Goal: Use online tool/utility: Utilize a website feature to perform a specific function

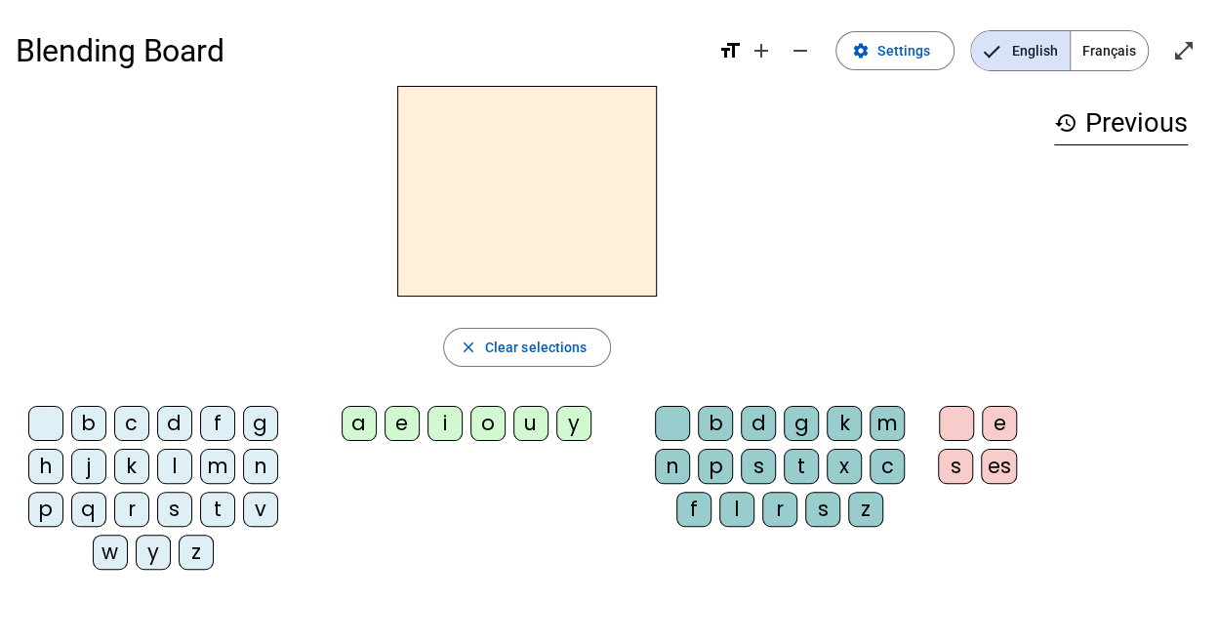
click at [39, 513] on div "p" at bounding box center [45, 509] width 35 height 35
click at [364, 430] on div "a" at bounding box center [358, 423] width 35 height 35
click at [786, 513] on div "r" at bounding box center [779, 509] width 35 height 35
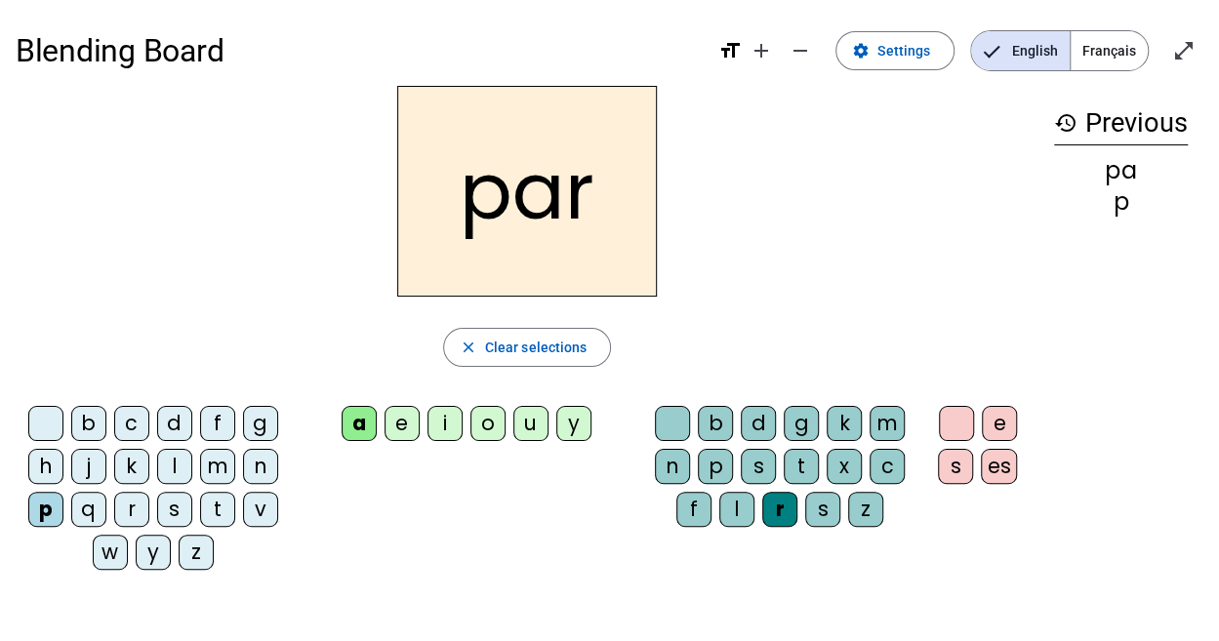
click at [123, 429] on div "c" at bounding box center [131, 423] width 35 height 35
click at [123, 426] on div "c" at bounding box center [131, 423] width 35 height 35
click at [123, 428] on div "c" at bounding box center [131, 423] width 35 height 35
click at [738, 506] on div "l" at bounding box center [736, 509] width 35 height 35
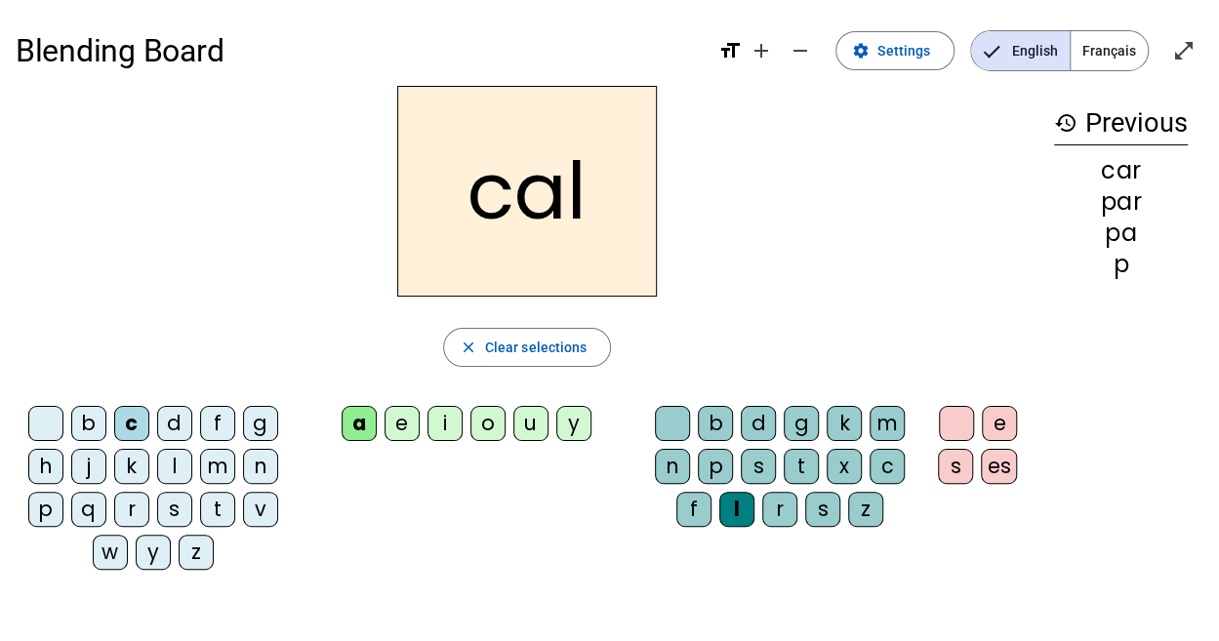
click at [256, 519] on div "v" at bounding box center [260, 509] width 35 height 35
click at [351, 536] on div "b c d f g h j k l m n p q r s t v w y z a e i o u y b d g k m n p s t x c f l r…" at bounding box center [527, 491] width 1023 height 187
click at [87, 427] on div "b" at bounding box center [88, 423] width 35 height 35
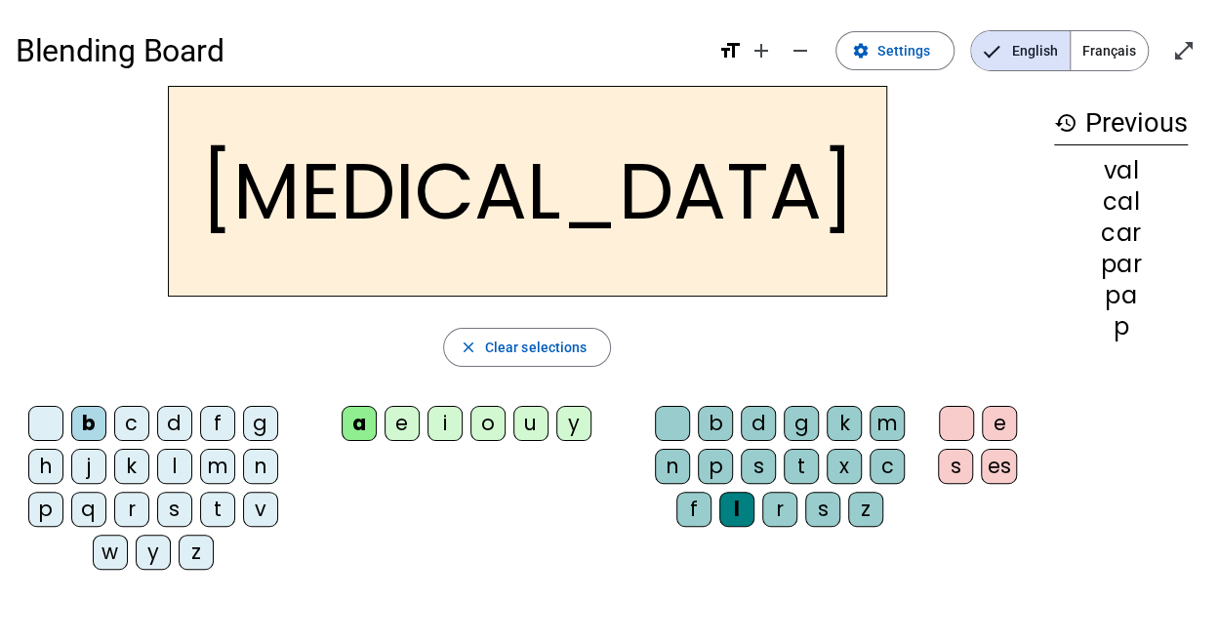
click at [880, 467] on div "c" at bounding box center [886, 466] width 35 height 35
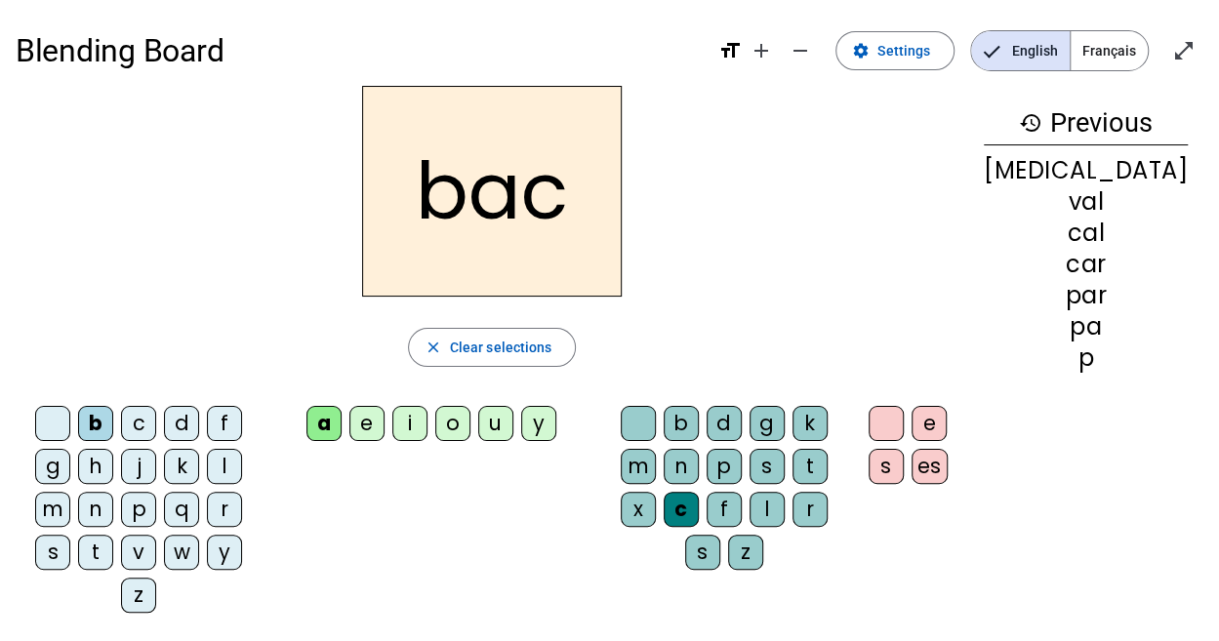
click at [70, 535] on div "s" at bounding box center [52, 552] width 35 height 35
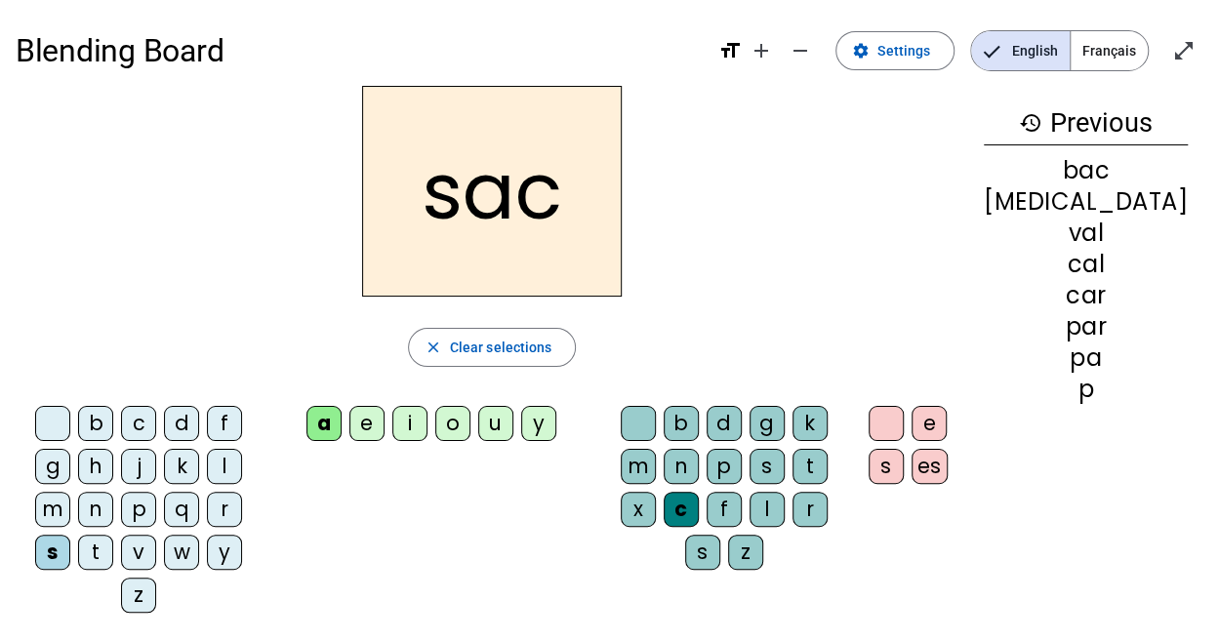
click at [749, 507] on div "l" at bounding box center [766, 509] width 35 height 35
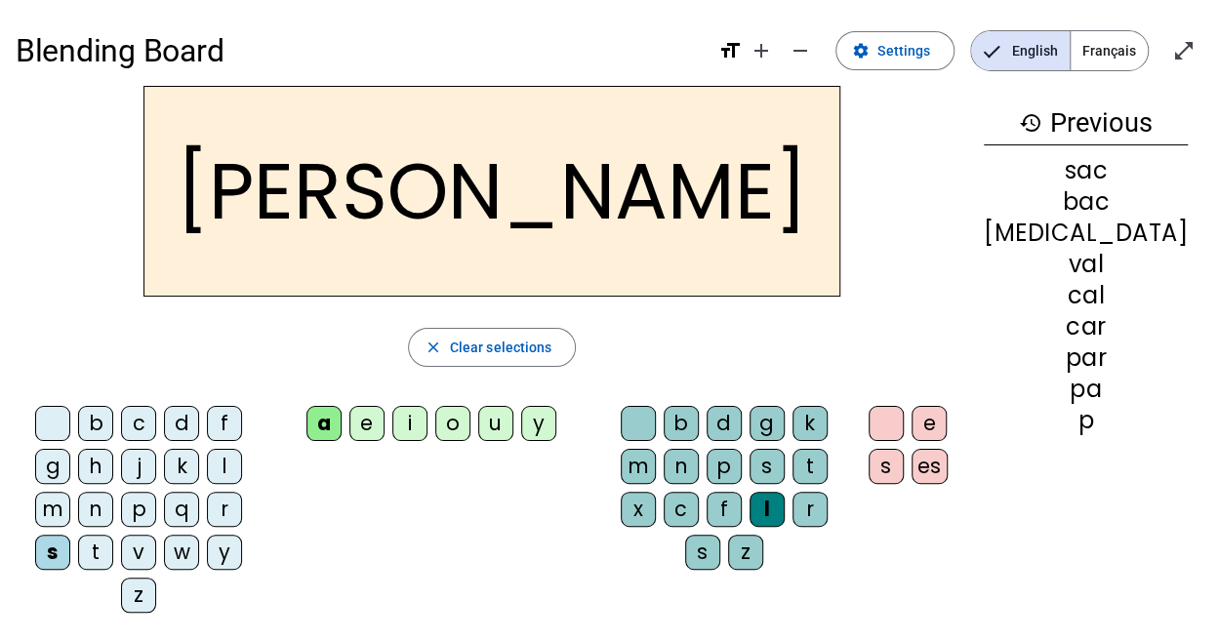
click at [656, 425] on div at bounding box center [638, 423] width 35 height 35
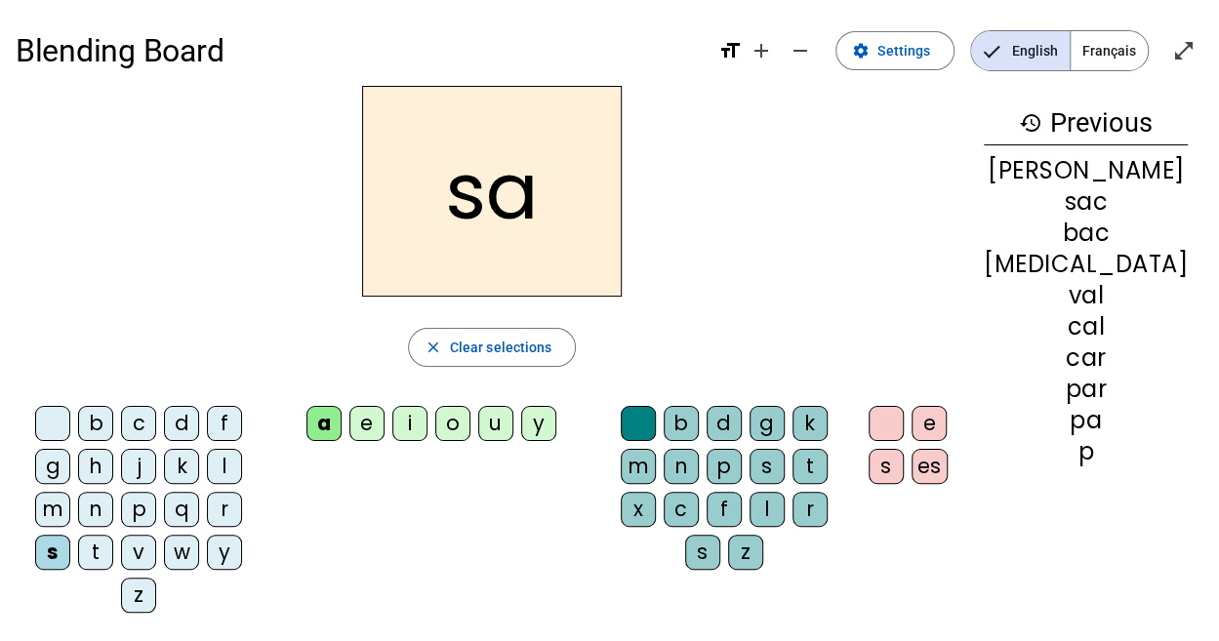
click at [513, 427] on div "u" at bounding box center [495, 423] width 35 height 35
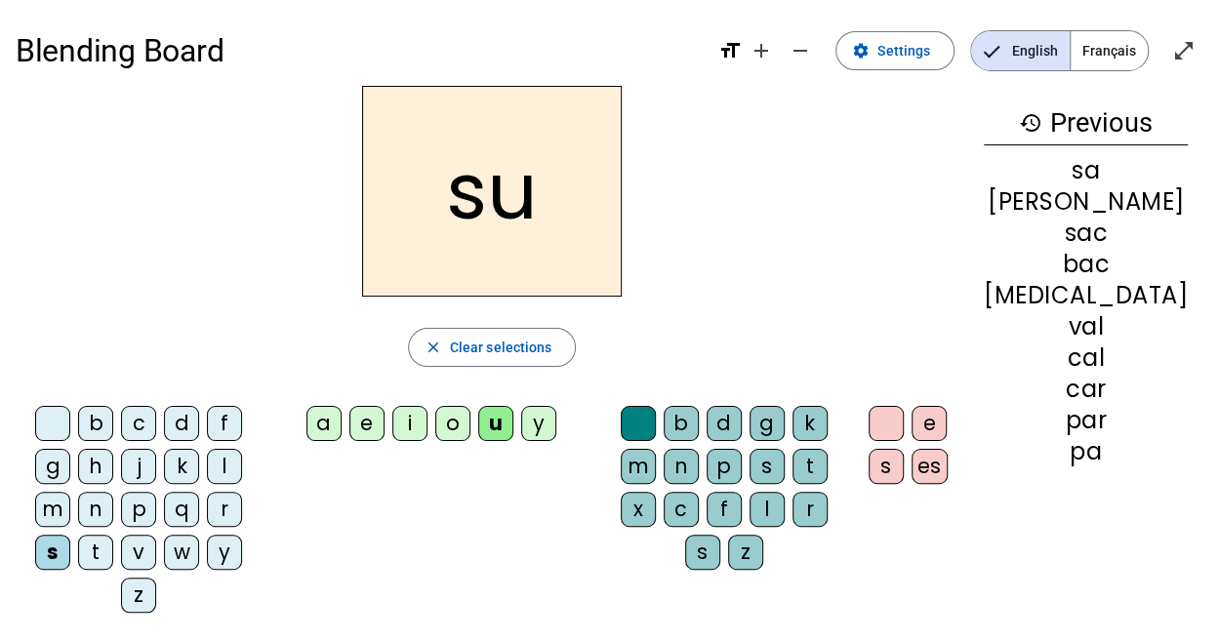
click at [792, 510] on div "r" at bounding box center [809, 509] width 35 height 35
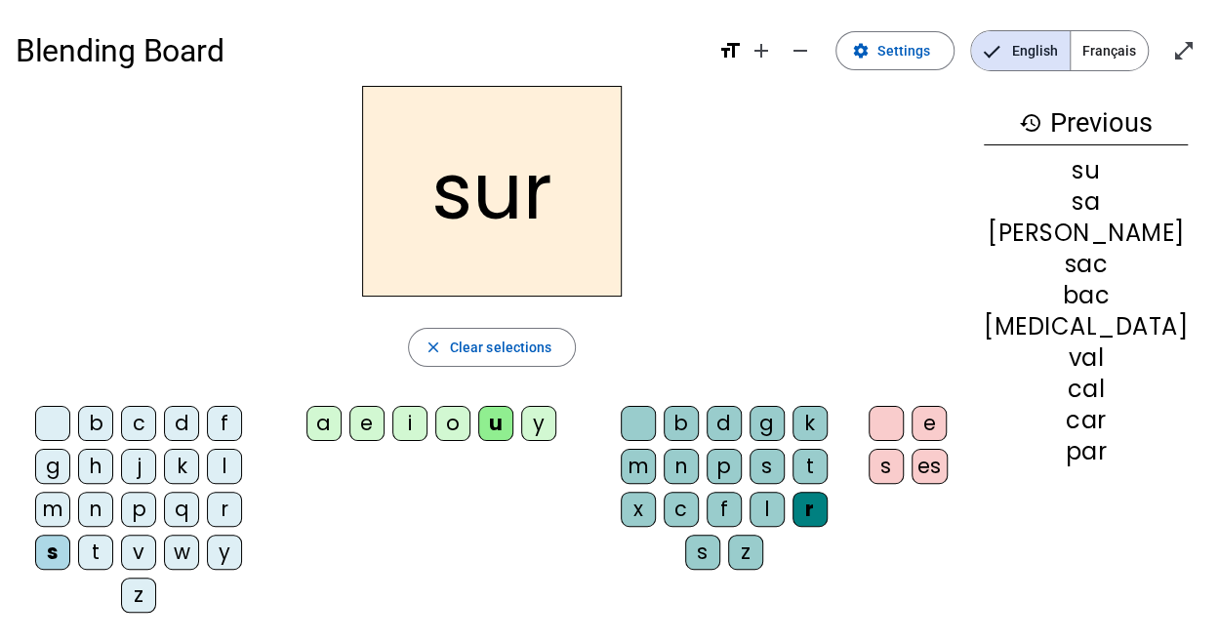
click at [70, 492] on div "m" at bounding box center [52, 509] width 35 height 35
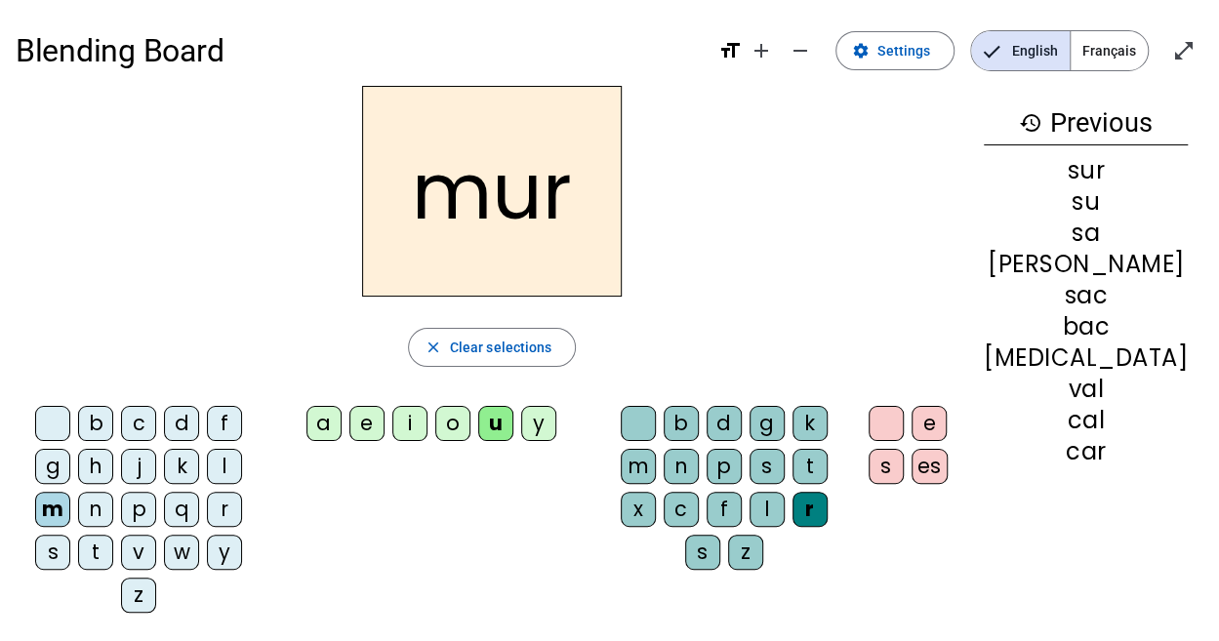
click at [165, 425] on div "d" at bounding box center [181, 423] width 35 height 35
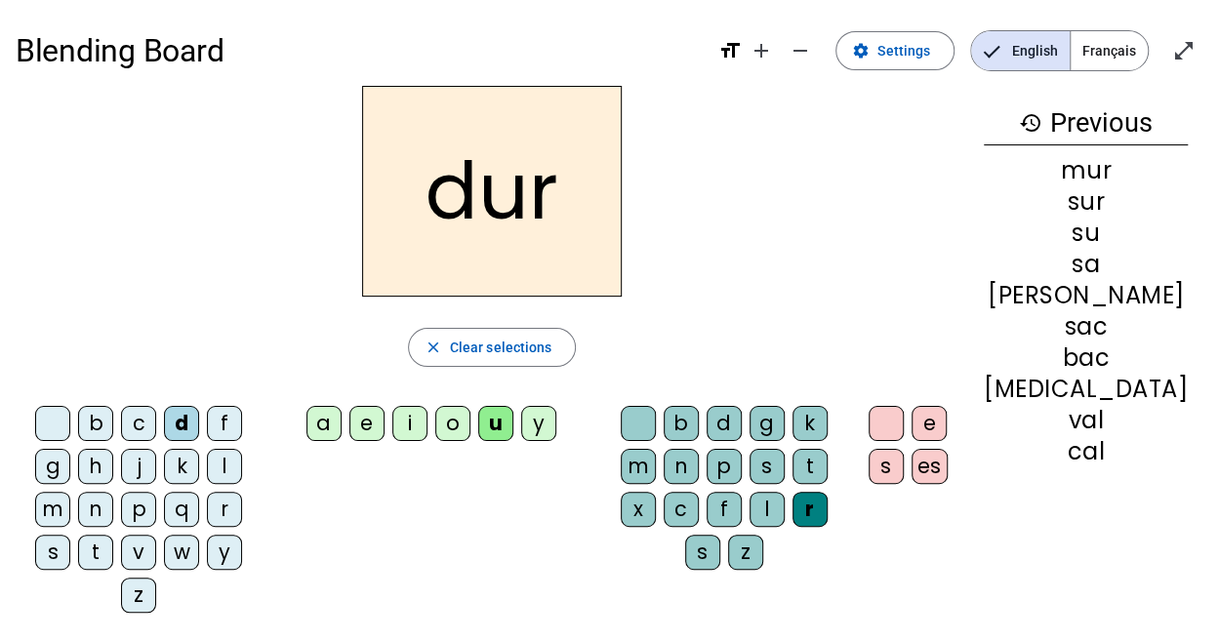
click at [164, 519] on div "q" at bounding box center [181, 509] width 35 height 35
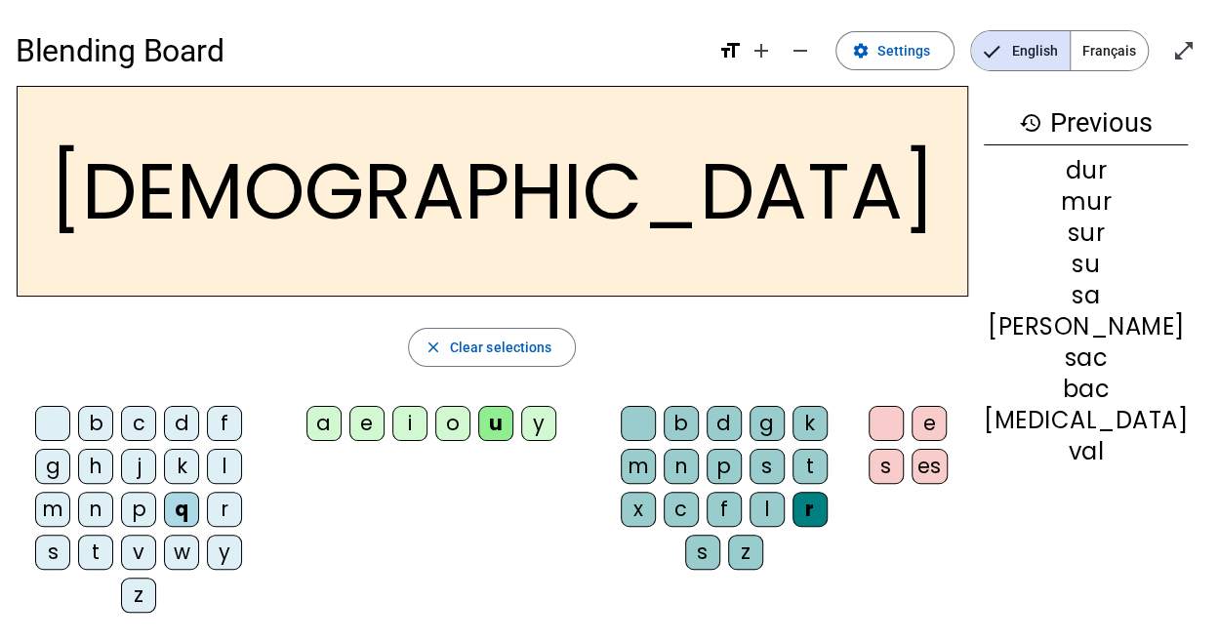
click at [121, 510] on div "p" at bounding box center [138, 509] width 35 height 35
